Goal: Information Seeking & Learning: Understand process/instructions

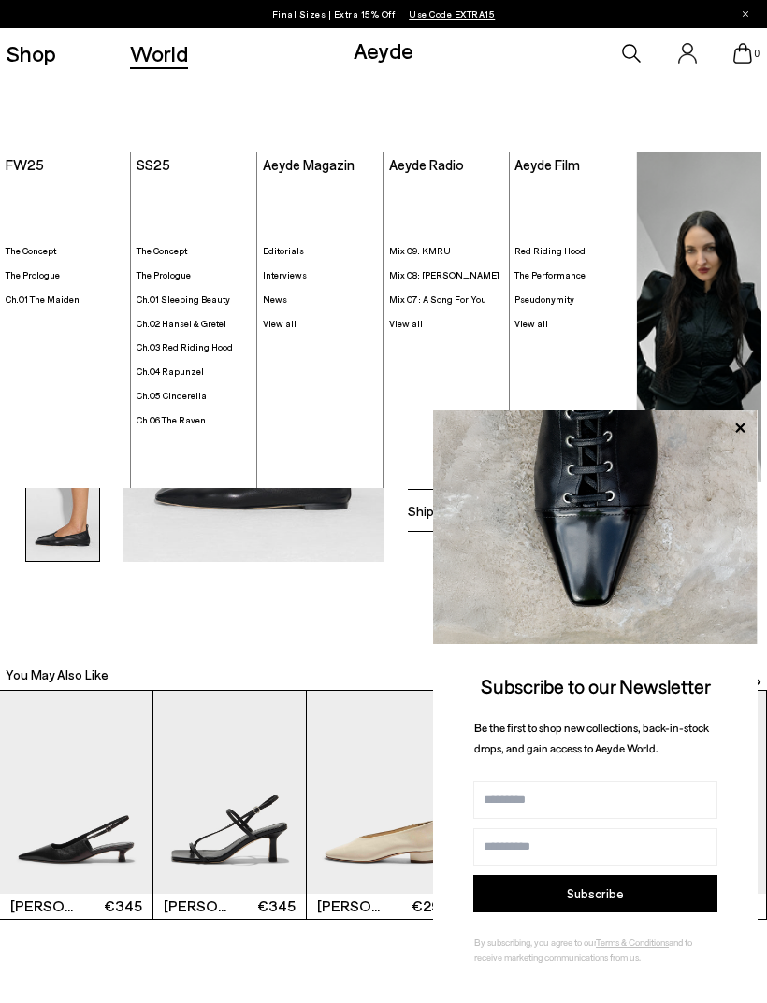
scroll to position [1664, 0]
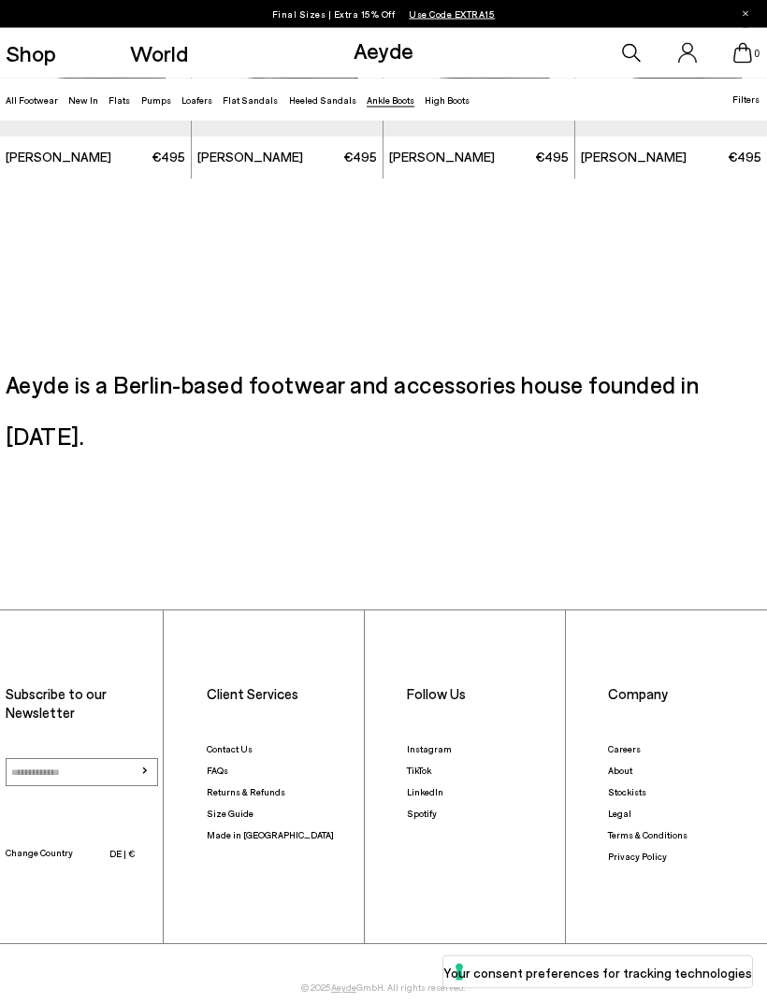
scroll to position [2544, 0]
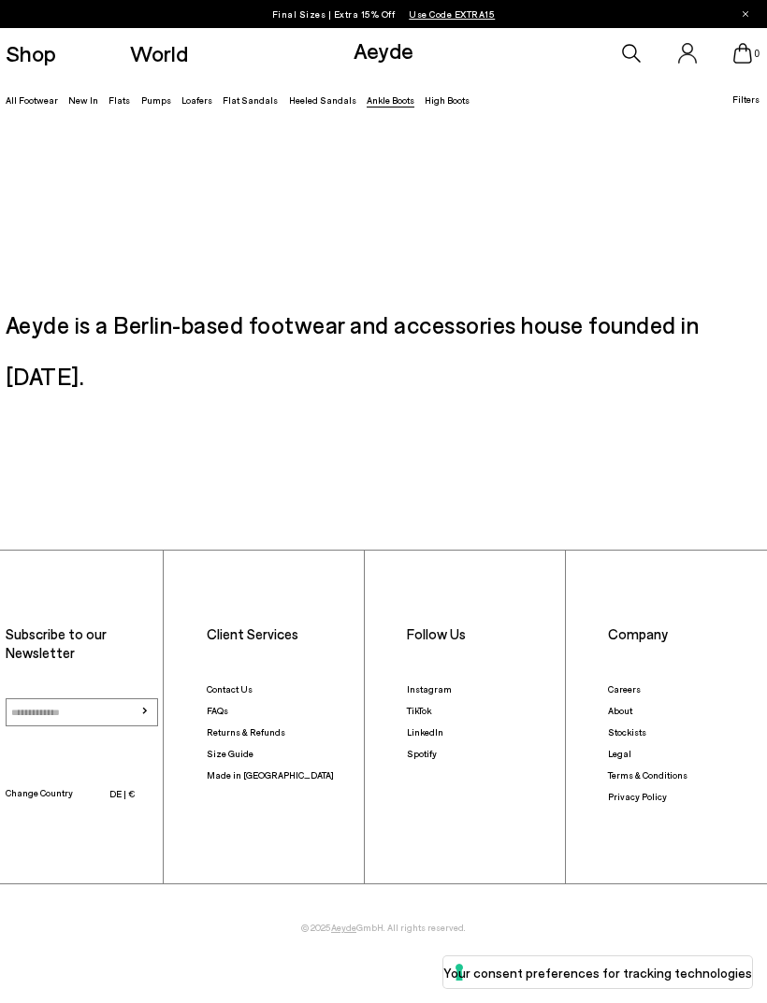
click at [218, 748] on link "Size Guide" at bounding box center [230, 753] width 47 height 11
click at [216, 748] on link "Size Guide" at bounding box center [230, 753] width 47 height 11
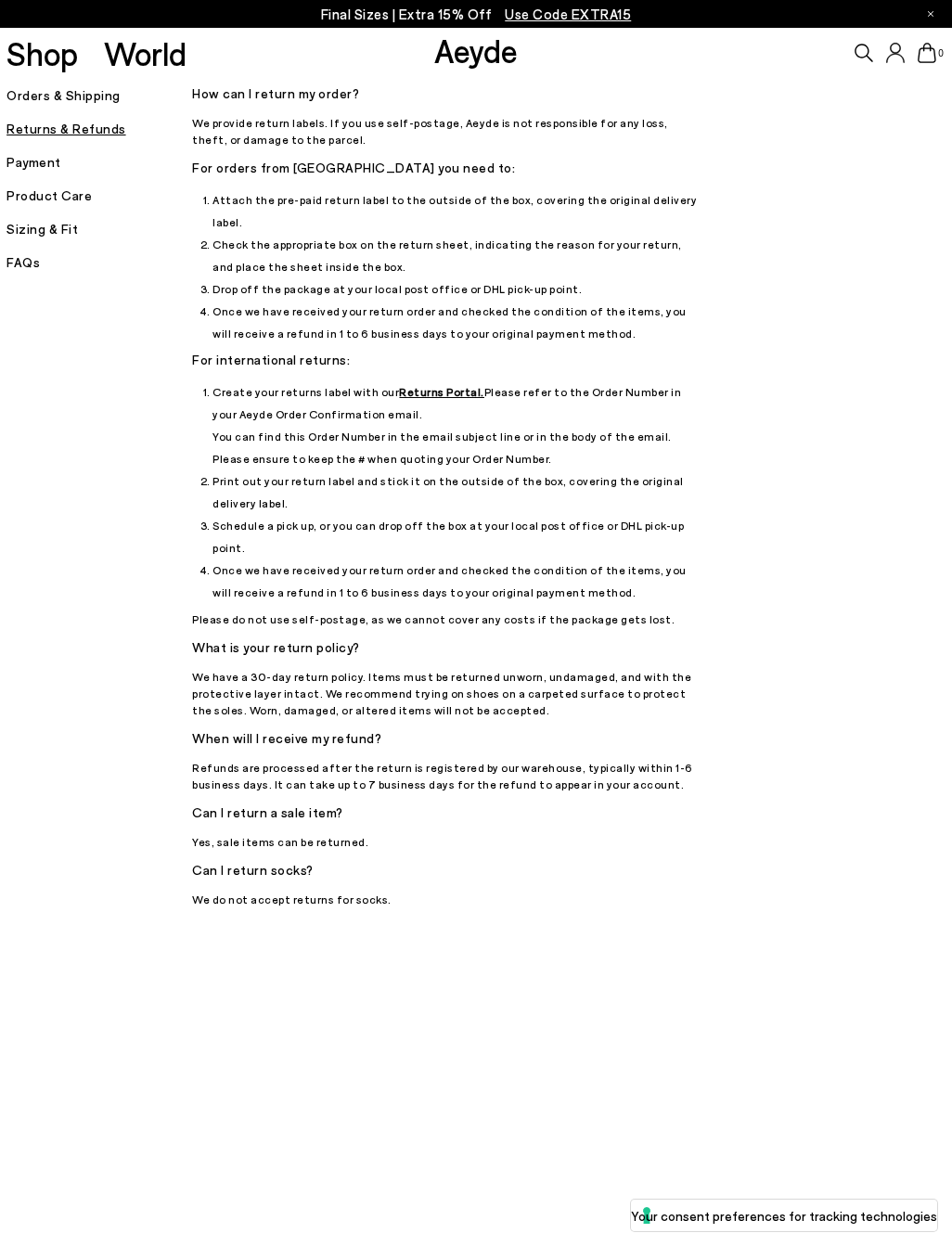
scroll to position [69, 0]
